Goal: Task Accomplishment & Management: Complete application form

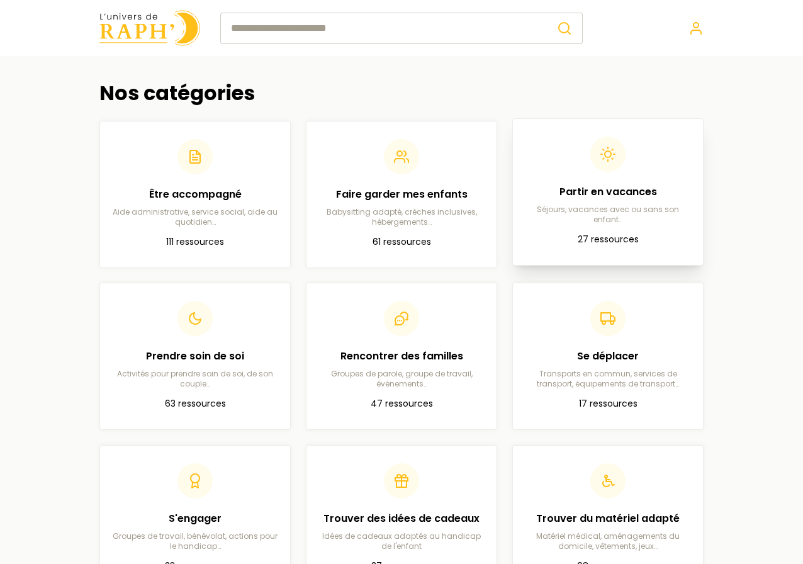
click at [608, 191] on h2 "Partir en vacances" at bounding box center [608, 191] width 170 height 15
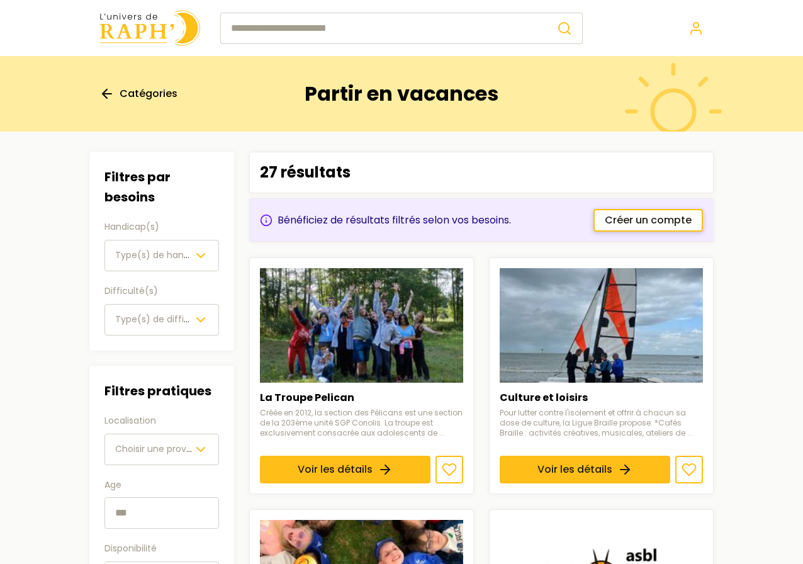
click at [630, 217] on span "Créer un compte" at bounding box center [648, 220] width 87 height 15
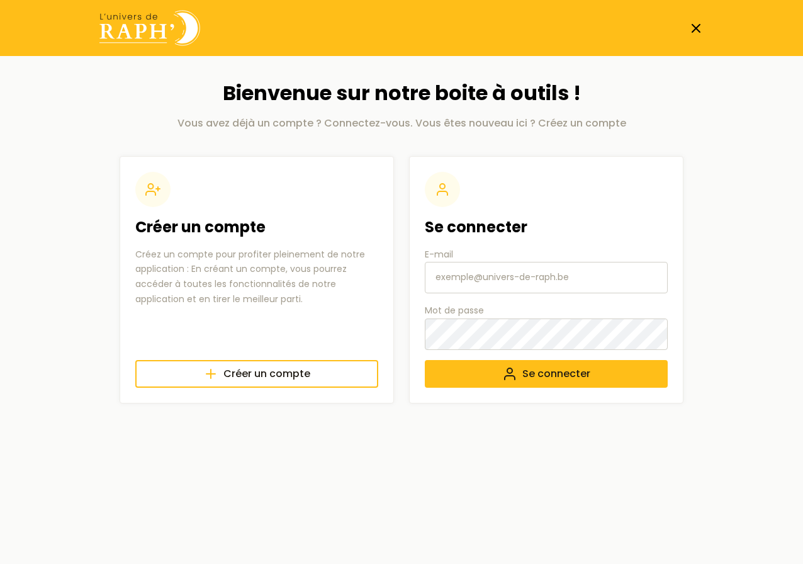
click at [511, 285] on input "E-mail" at bounding box center [546, 277] width 243 height 31
type input "[EMAIL_ADDRESS][DOMAIN_NAME]"
click at [264, 379] on span "Créer un compte" at bounding box center [267, 373] width 87 height 15
